Goal: Find specific page/section: Find specific page/section

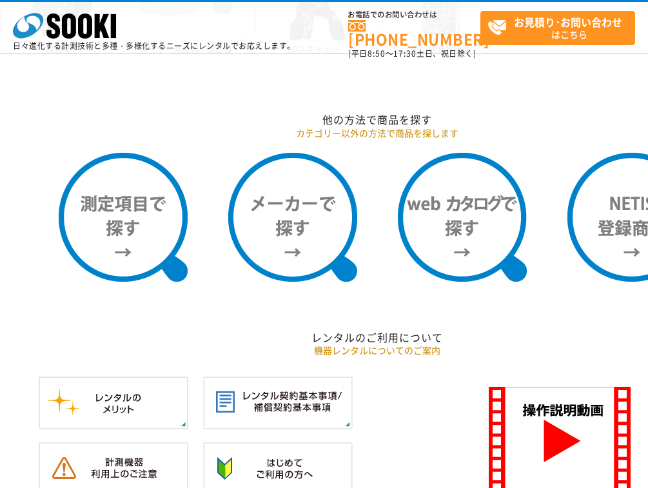
scroll to position [967, 0]
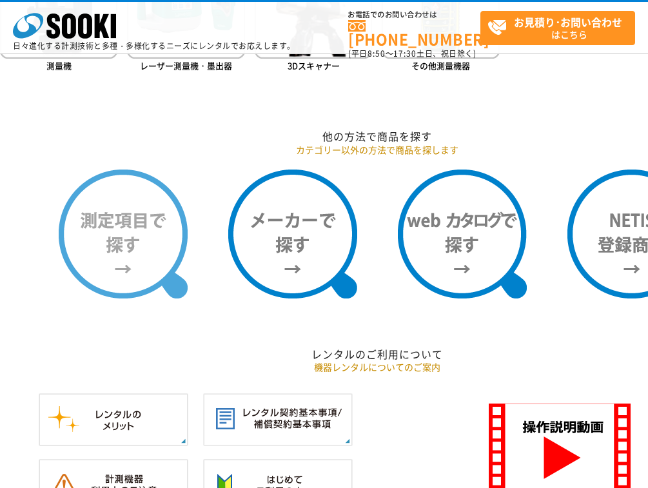
click at [117, 238] on img at bounding box center [123, 233] width 129 height 129
click at [160, 235] on img at bounding box center [123, 233] width 129 height 129
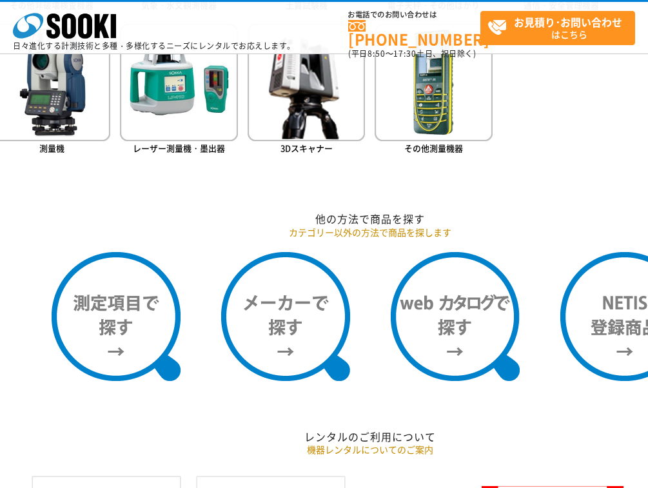
scroll to position [884, 1]
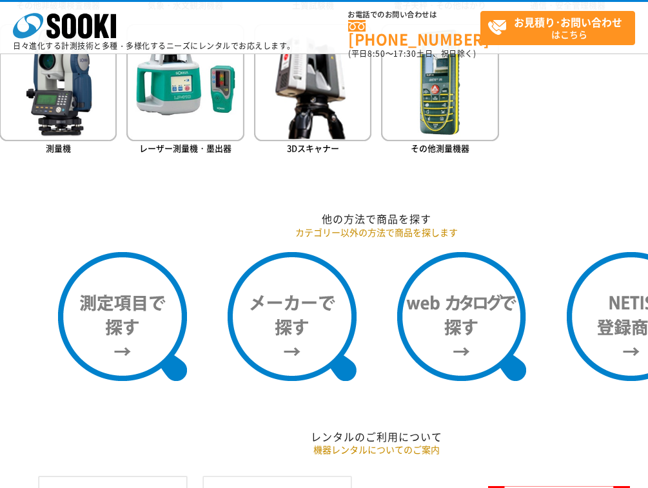
click at [367, 220] on h2 "他の方法で商品を探す" at bounding box center [376, 219] width 754 height 14
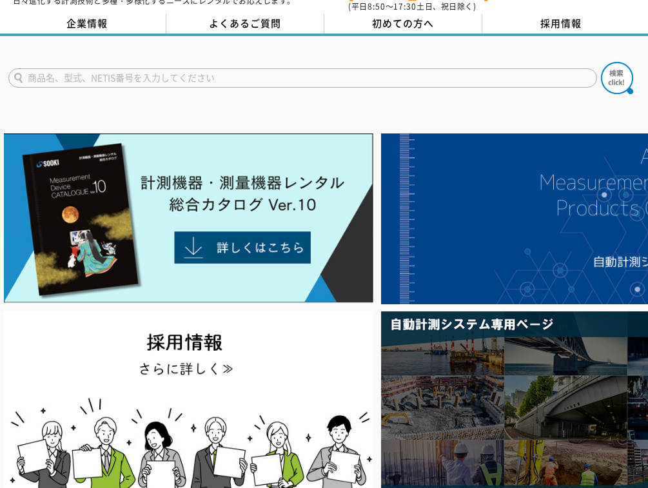
scroll to position [46, 0]
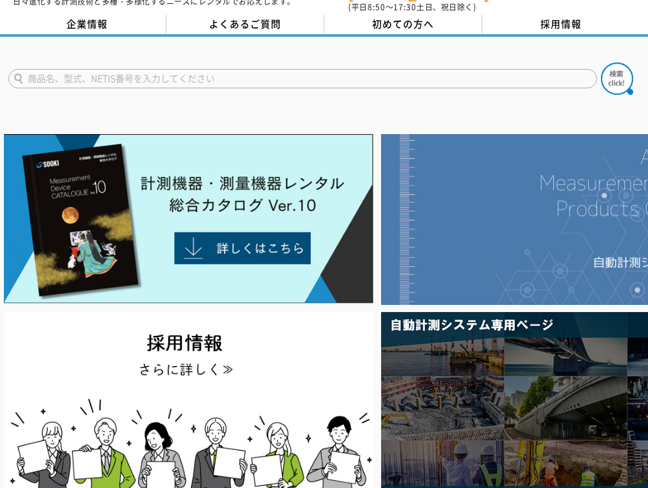
click at [559, 225] on img at bounding box center [565, 219] width 369 height 171
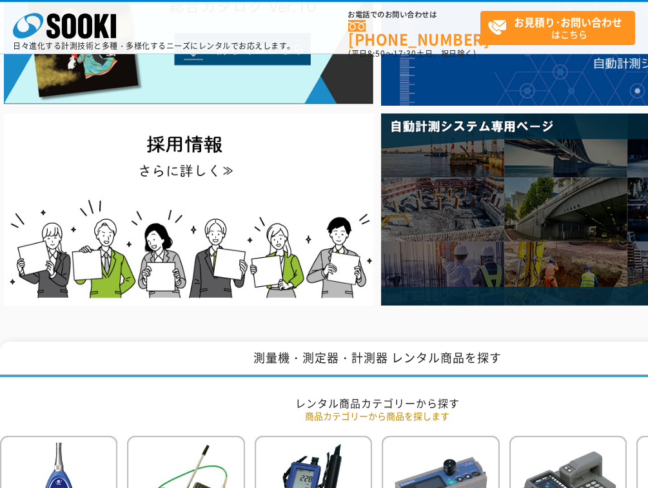
scroll to position [304, 0]
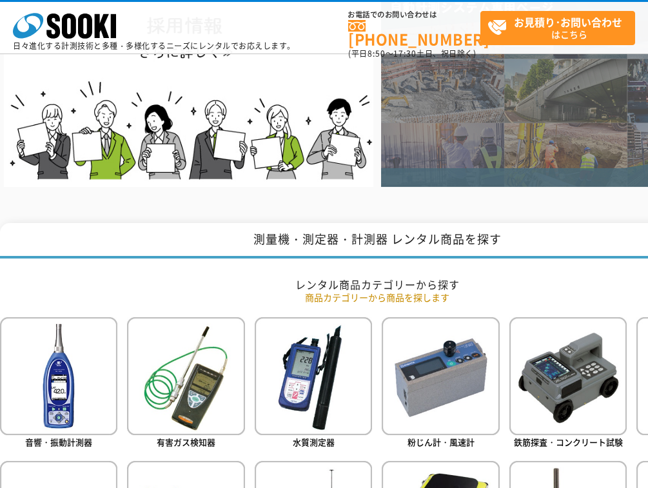
click at [583, 112] on img at bounding box center [565, 91] width 369 height 192
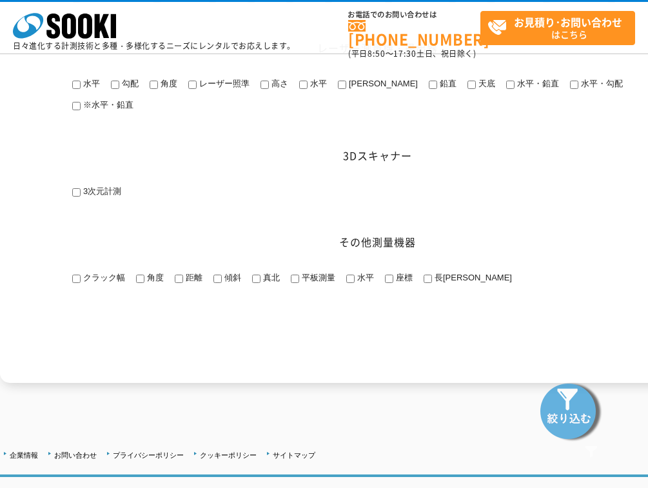
scroll to position [1957, 0]
